Goal: Find specific page/section: Find specific page/section

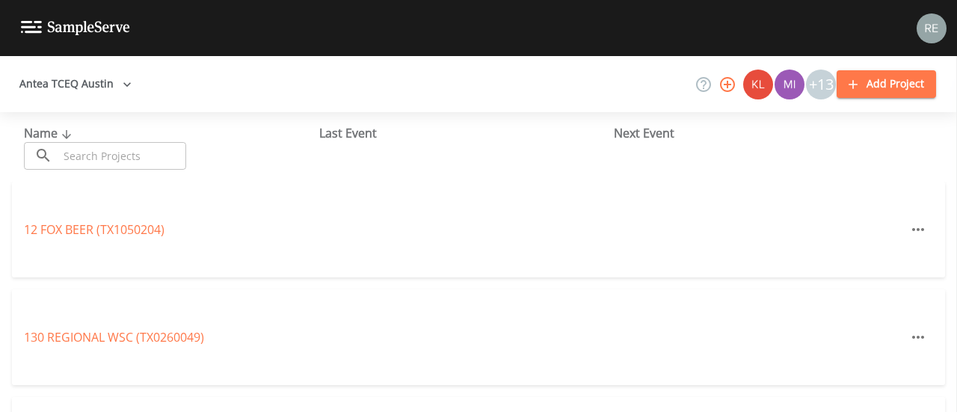
click at [112, 155] on input "text" at bounding box center [122, 156] width 128 height 28
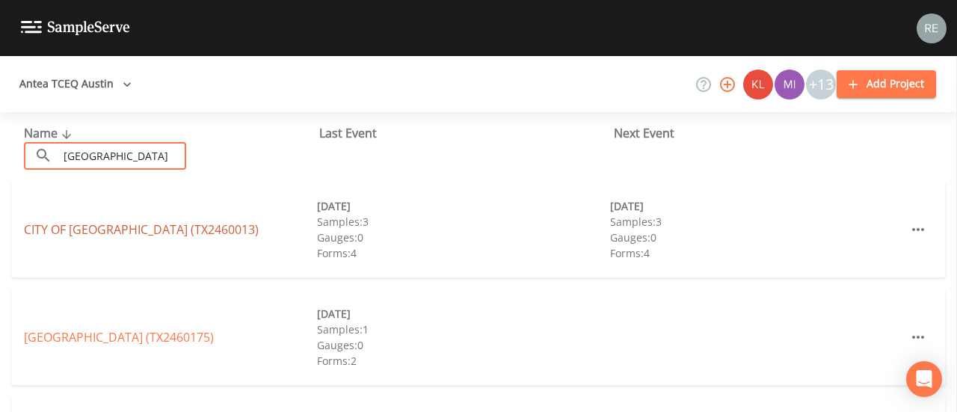
type input "[GEOGRAPHIC_DATA]"
click at [112, 232] on link "CITY OF [GEOGRAPHIC_DATA] (TX2460013)" at bounding box center [141, 229] width 235 height 16
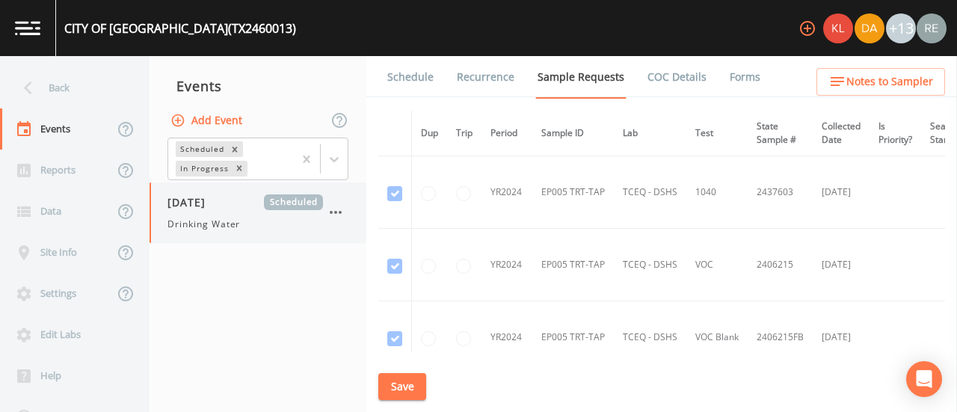
click at [252, 228] on div "Drinking Water" at bounding box center [244, 224] width 155 height 13
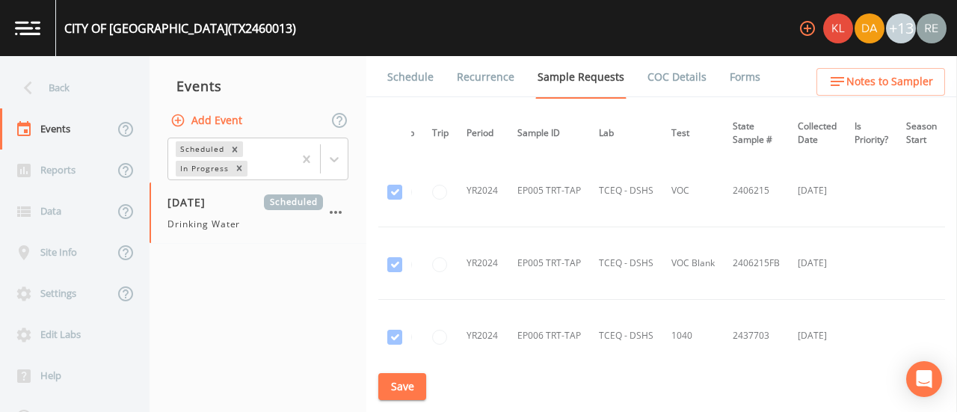
scroll to position [0, 24]
